Goal: Task Accomplishment & Management: Manage account settings

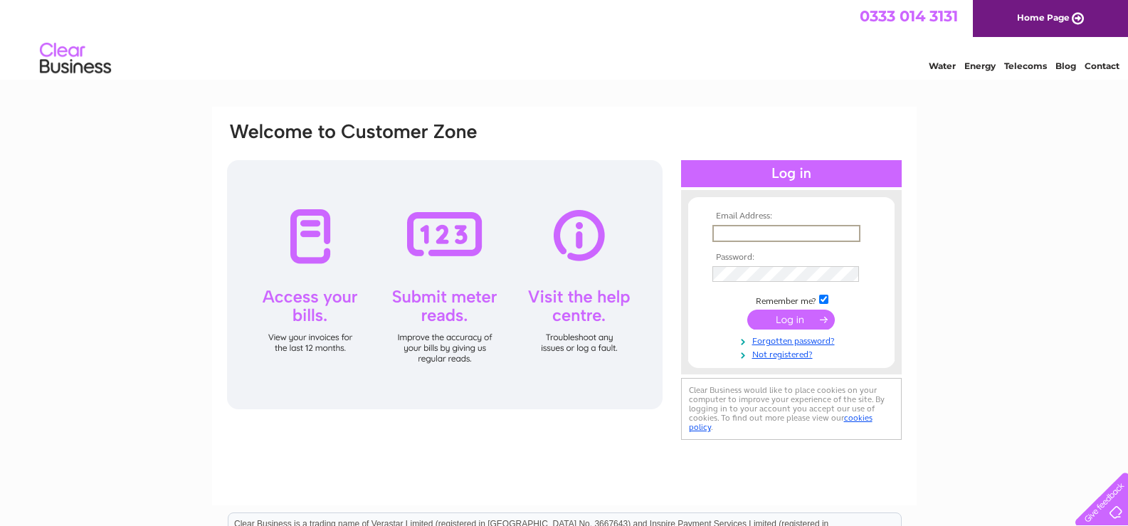
click at [759, 233] on input "text" at bounding box center [786, 233] width 148 height 17
type input "[EMAIL_ADDRESS][DOMAIN_NAME]"
click at [810, 317] on input "submit" at bounding box center [791, 320] width 88 height 20
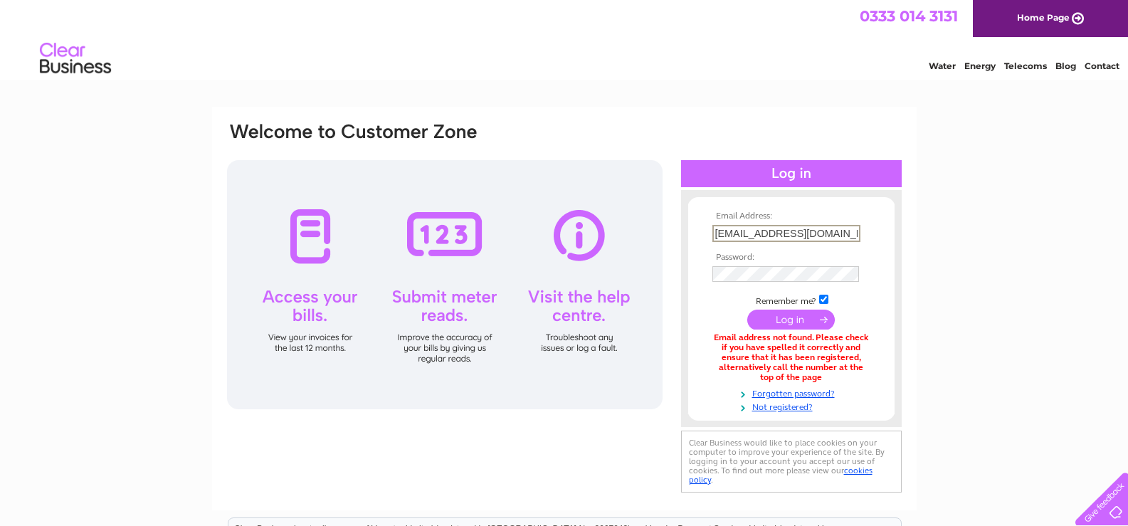
scroll to position [0, 32]
drag, startPoint x: 714, startPoint y: 233, endPoint x: 902, endPoint y: 230, distance: 187.9
click at [902, 230] on div "Email Address: administrator@grangeparkchurch.com Password:" at bounding box center [564, 308] width 677 height 375
type input "[EMAIL_ADDRESS][DOMAIN_NAME]"
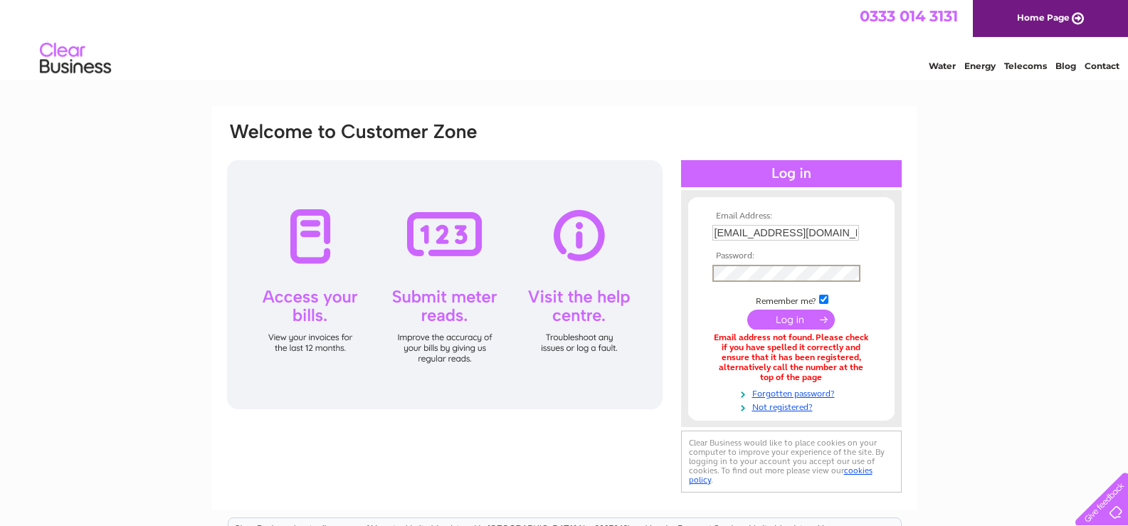
click at [810, 316] on input "submit" at bounding box center [791, 320] width 88 height 20
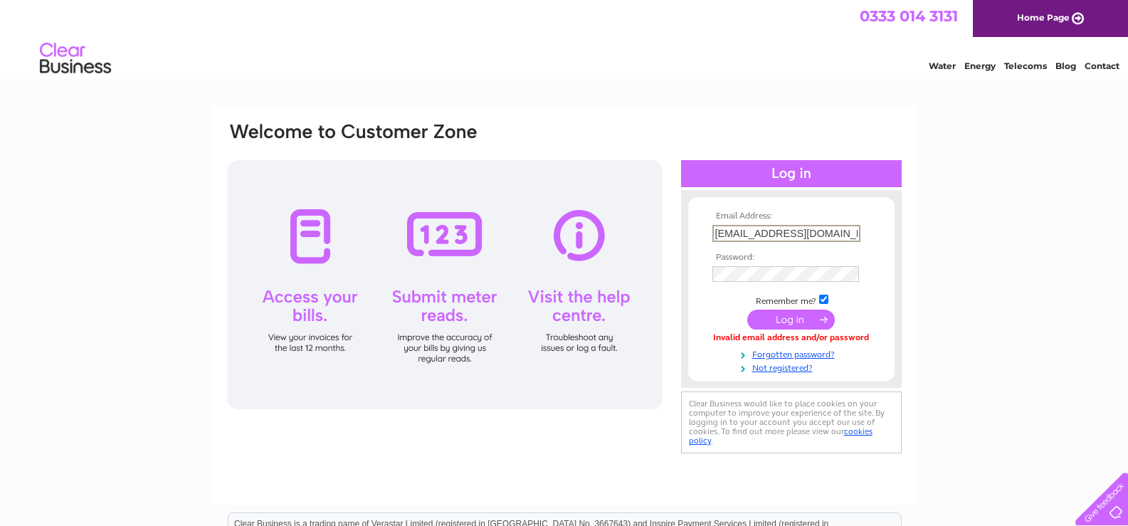
drag, startPoint x: 840, startPoint y: 233, endPoint x: 705, endPoint y: 236, distance: 135.2
click at [705, 236] on form "Email Address: [EMAIL_ADDRESS][DOMAIN_NAME] Password:" at bounding box center [791, 292] width 206 height 162
type input "[EMAIL_ADDRESS][DOMAIN_NAME]"
click at [788, 317] on input "submit" at bounding box center [791, 320] width 88 height 20
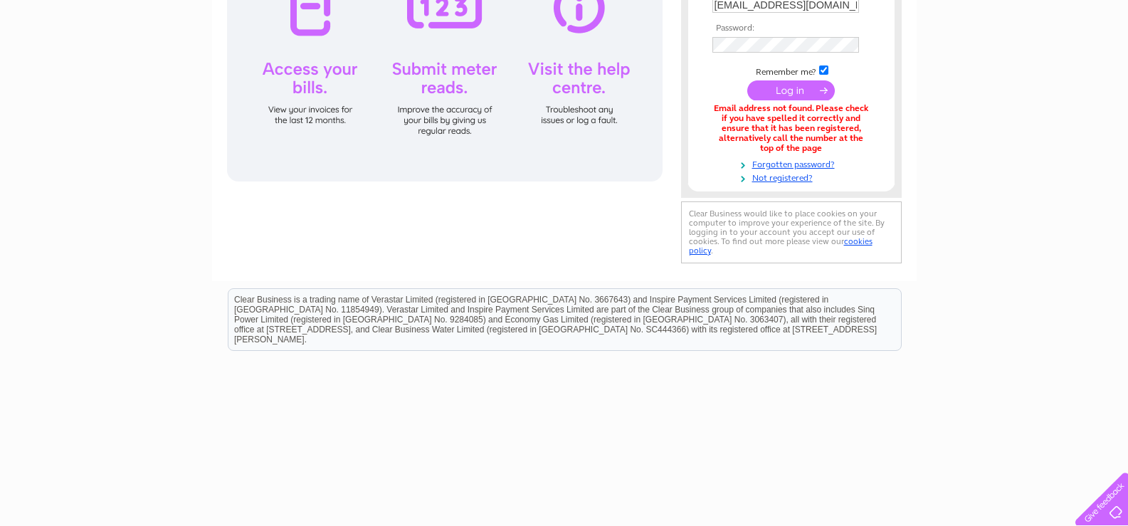
scroll to position [233, 0]
